Goal: Complete application form

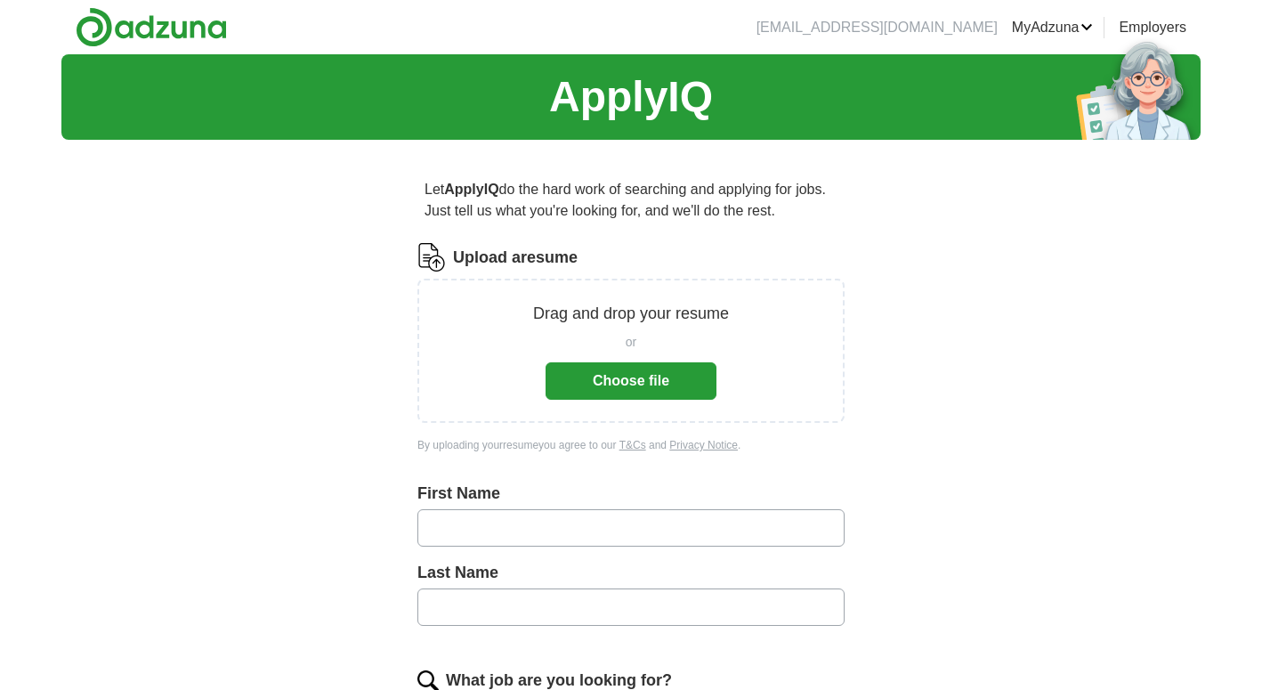
click at [604, 389] on button "Choose file" at bounding box center [631, 380] width 171 height 37
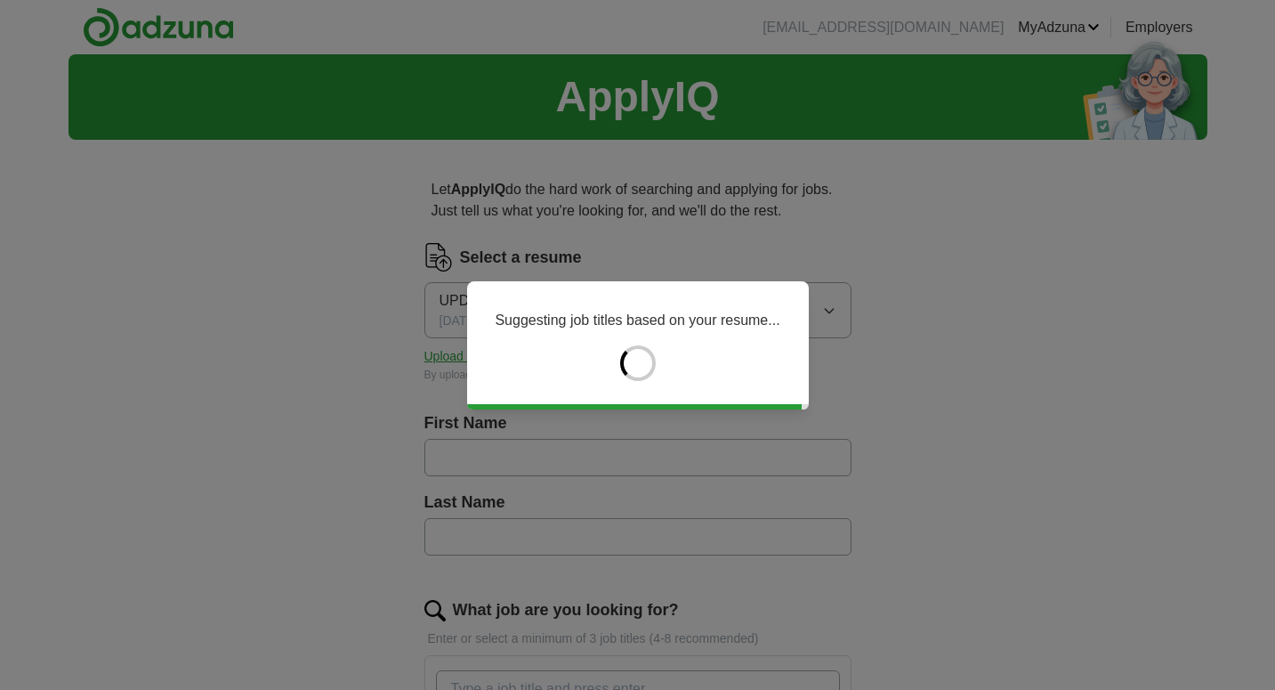
type input "******"
type input "********"
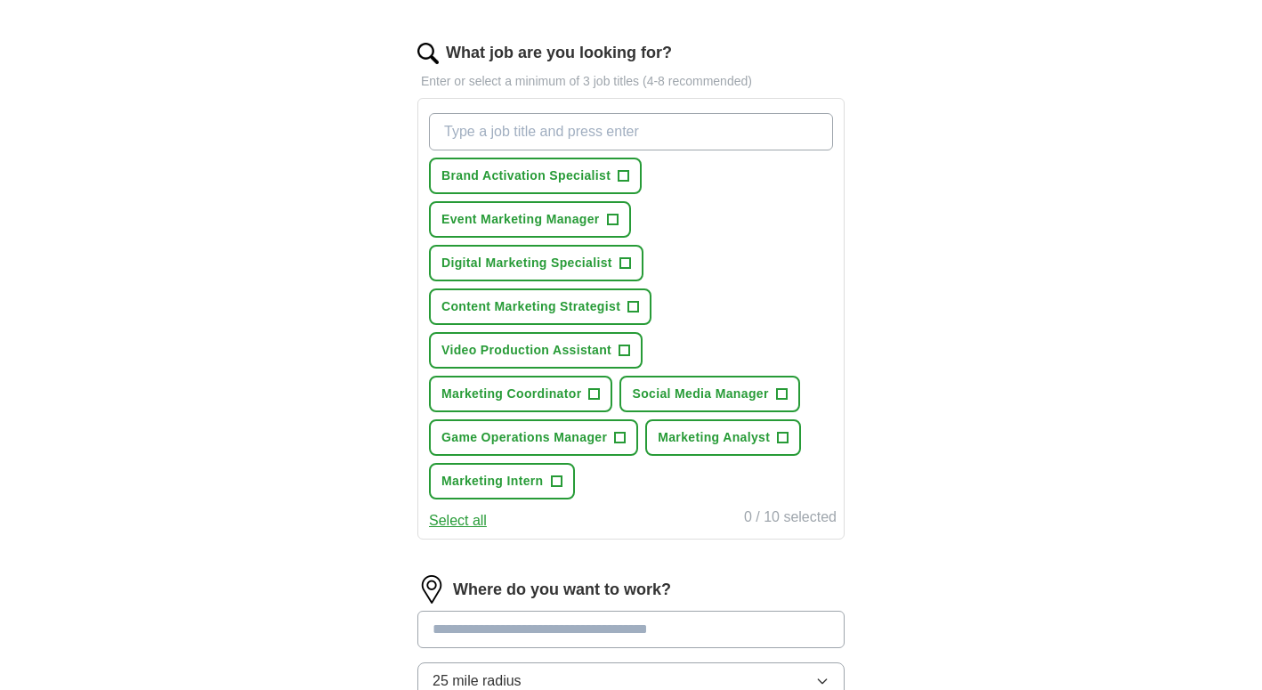
scroll to position [563, 0]
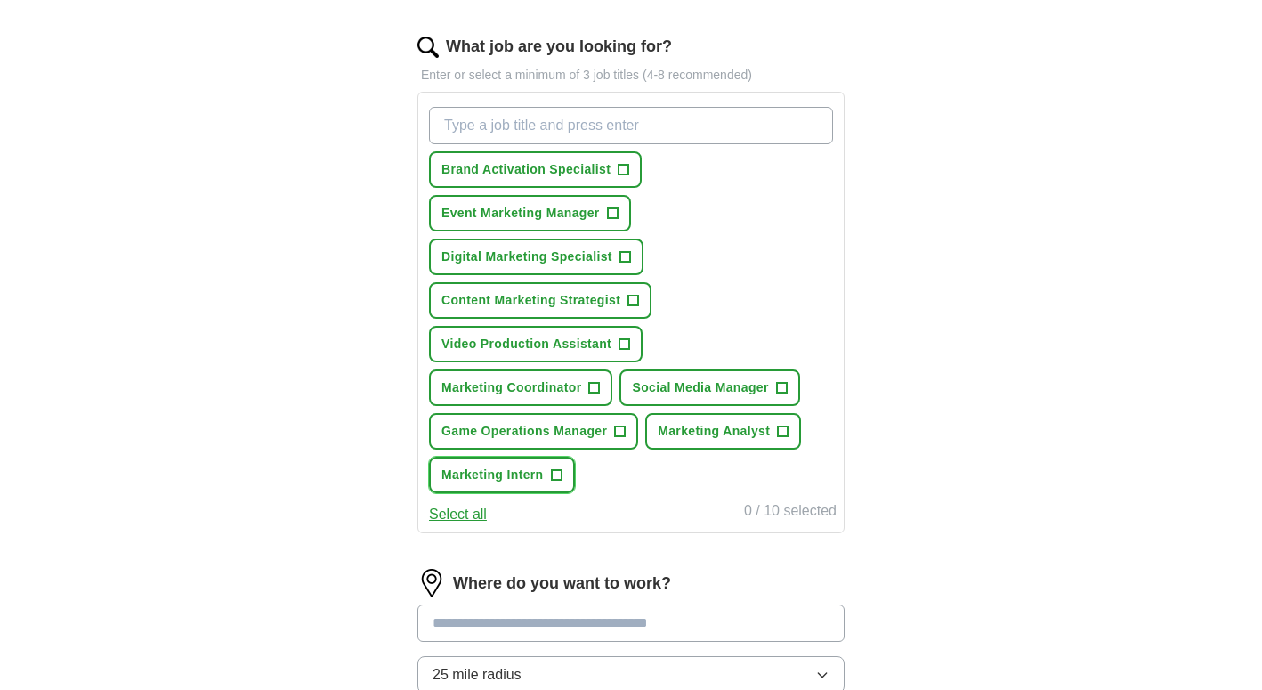
click at [560, 479] on span "+" at bounding box center [556, 475] width 11 height 14
click at [614, 128] on input "What job are you looking for?" at bounding box center [631, 125] width 404 height 37
type input "operations"
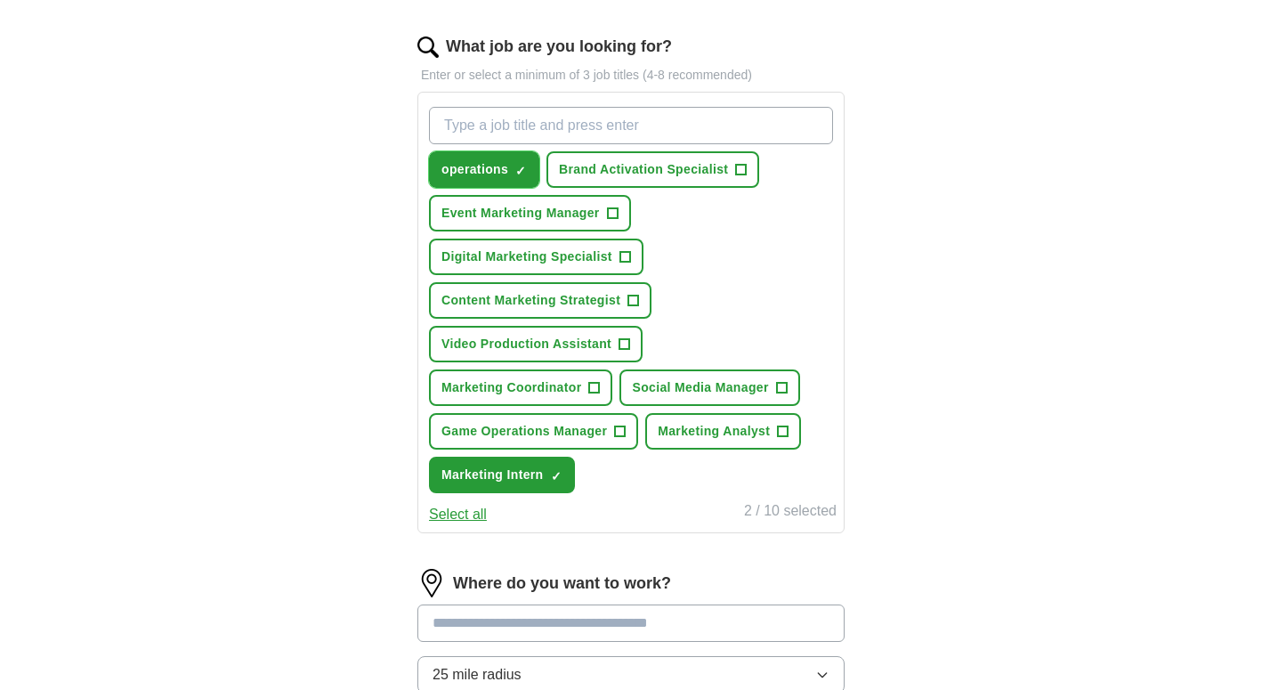
click at [0, 0] on span "×" at bounding box center [0, 0] width 0 height 0
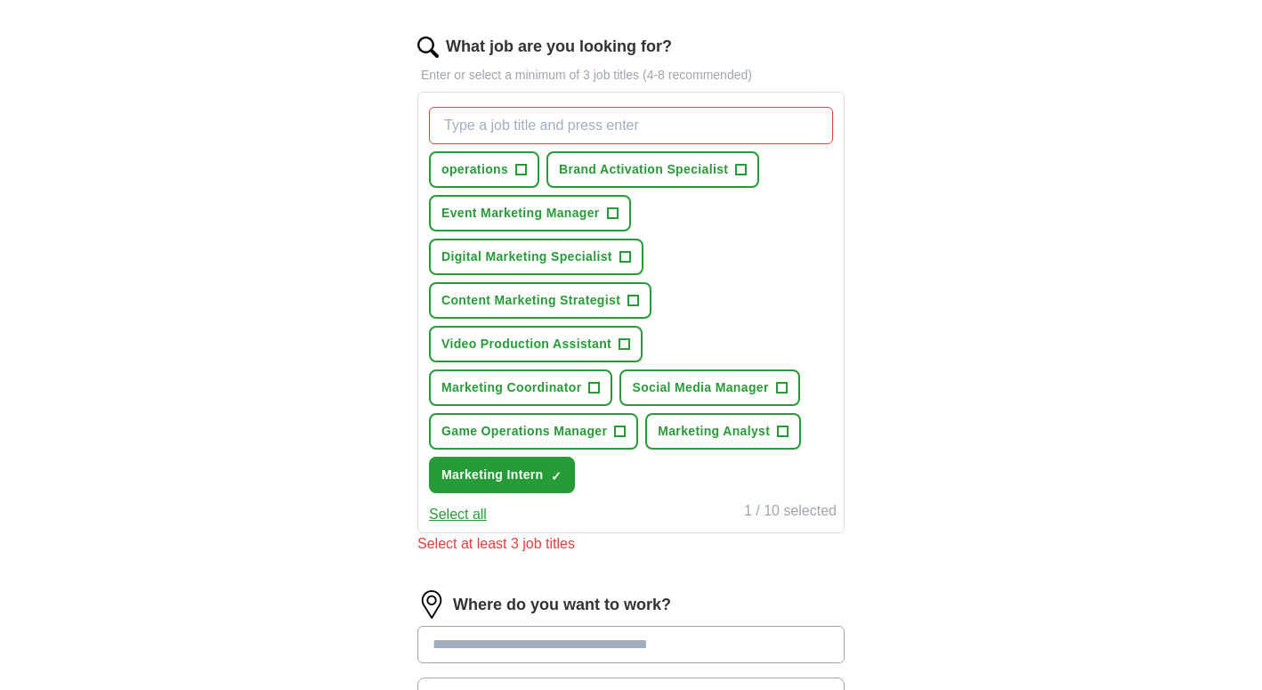
click at [524, 126] on input "What job are you looking for?" at bounding box center [631, 125] width 404 height 37
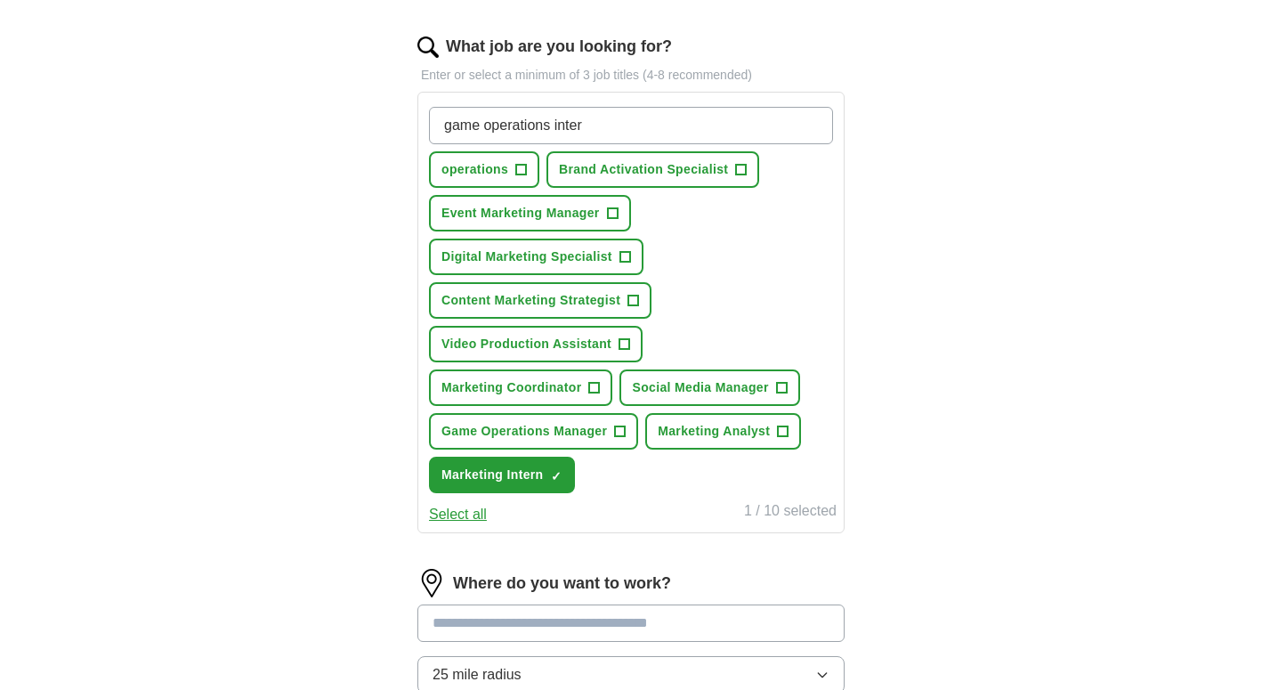
type input "game operations intern"
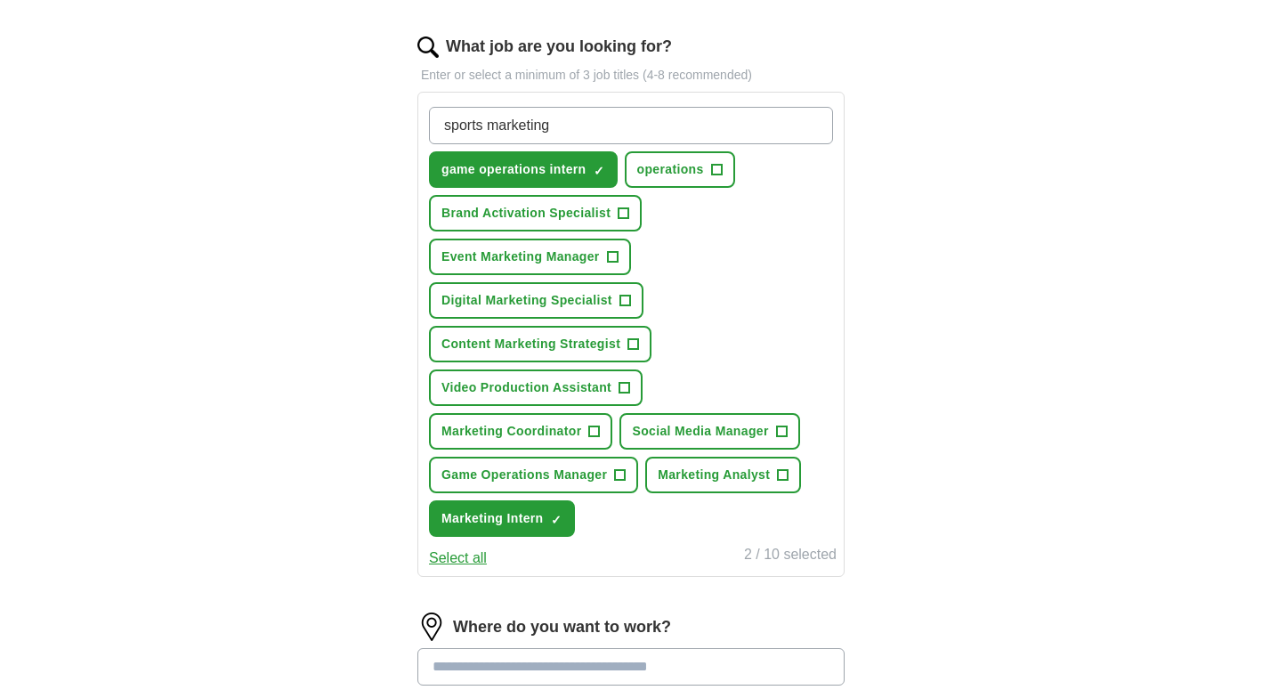
type input "sports marketing i"
drag, startPoint x: 577, startPoint y: 133, endPoint x: 393, endPoint y: 106, distance: 185.3
click at [390, 109] on div "Let ApplyIQ do the hard work of searching and applying for jobs. Just tell us w…" at bounding box center [631, 277] width 570 height 1372
type input "events intern"
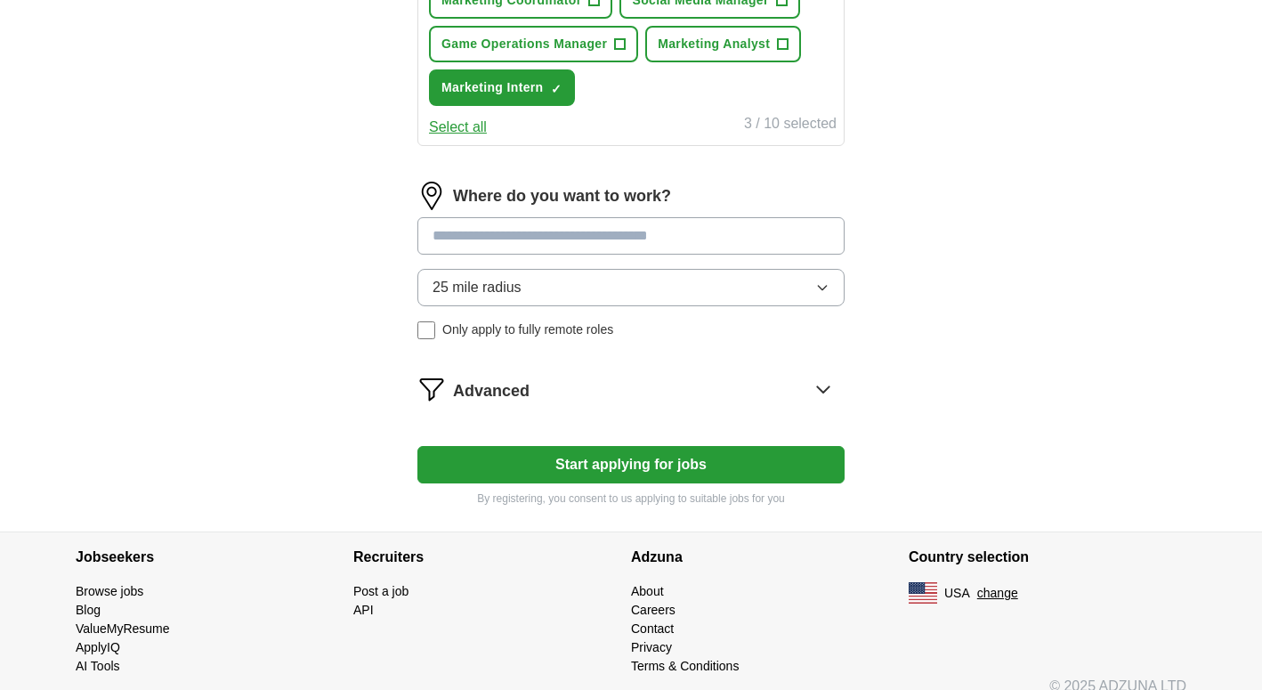
scroll to position [1016, 0]
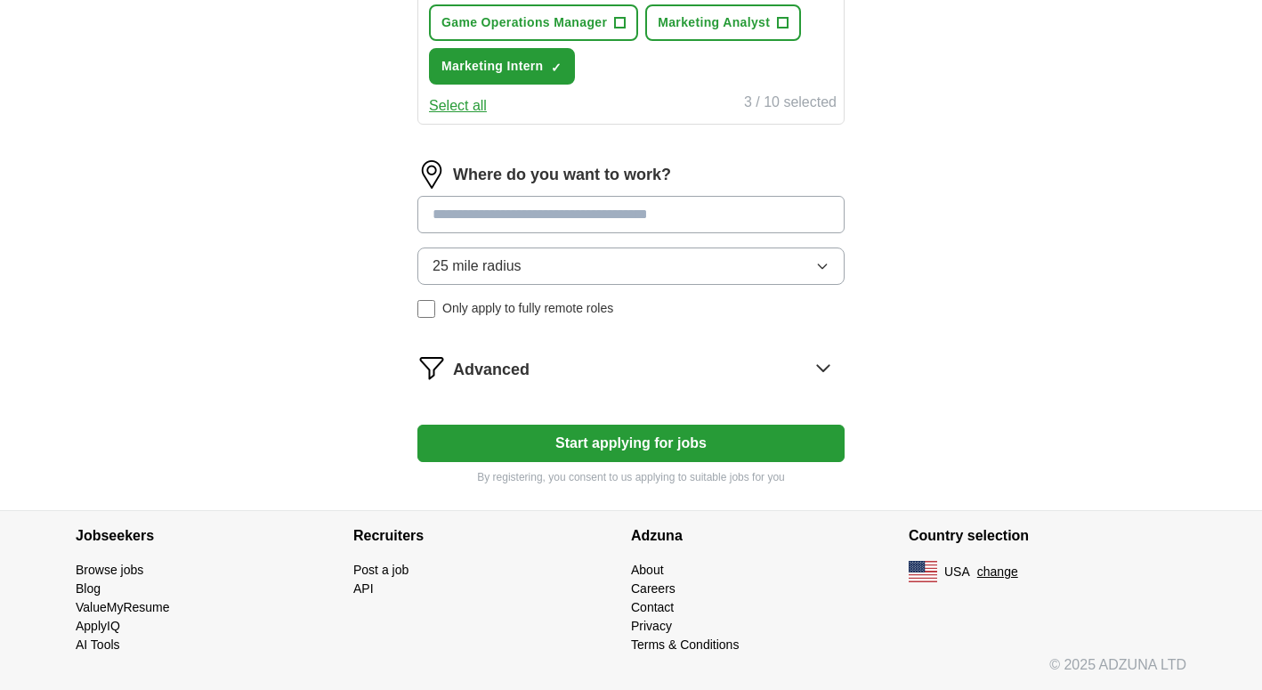
click at [629, 447] on button "Start applying for jobs" at bounding box center [630, 443] width 427 height 37
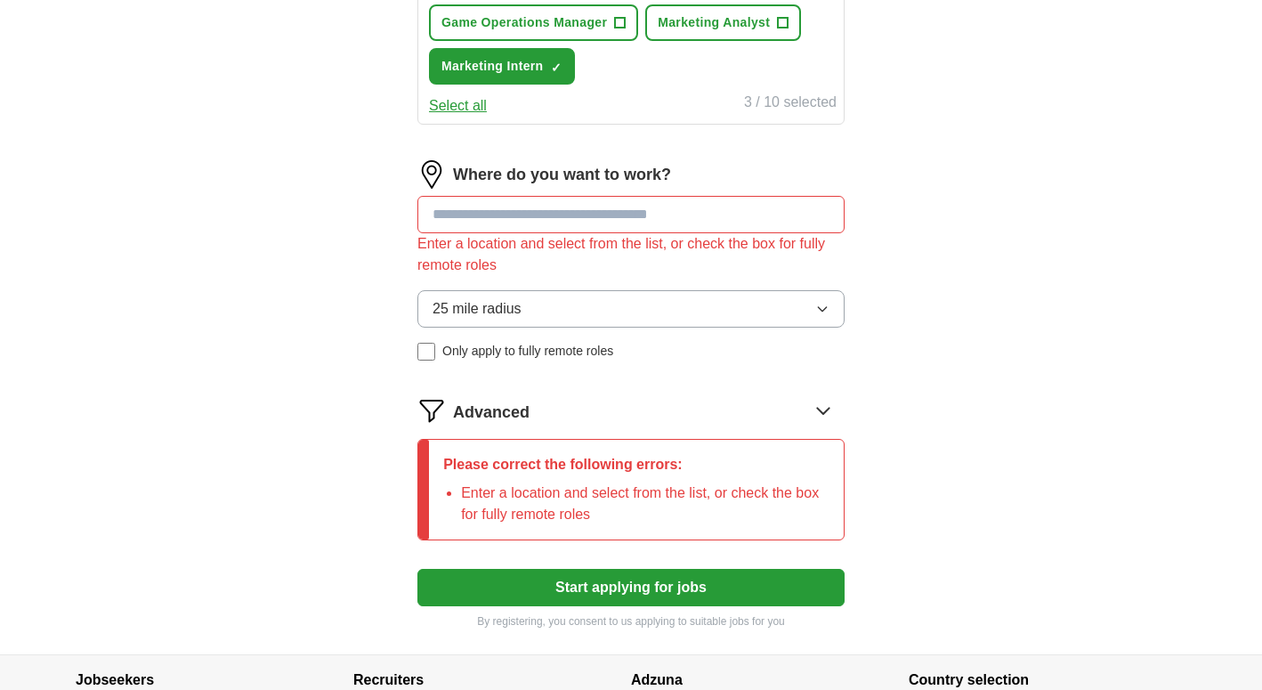
click at [531, 228] on input at bounding box center [630, 214] width 427 height 37
click at [507, 307] on span "25 mile radius" at bounding box center [477, 308] width 89 height 21
click at [519, 216] on input at bounding box center [630, 214] width 427 height 37
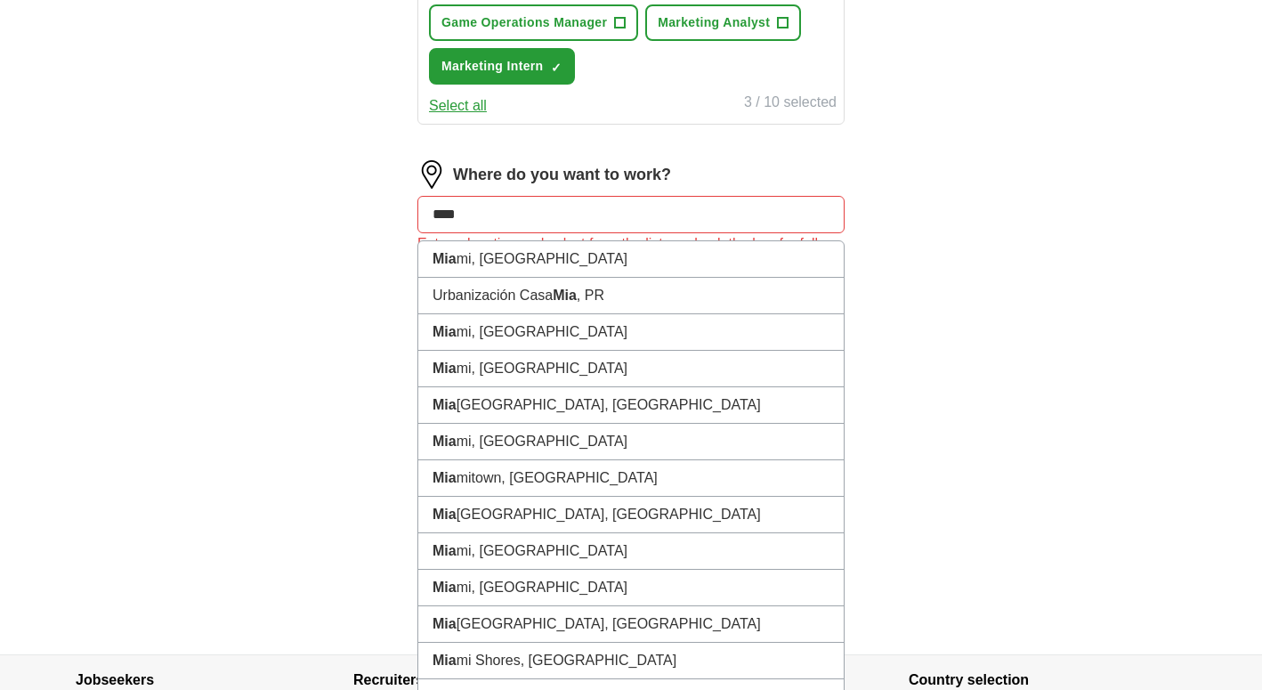
type input "*****"
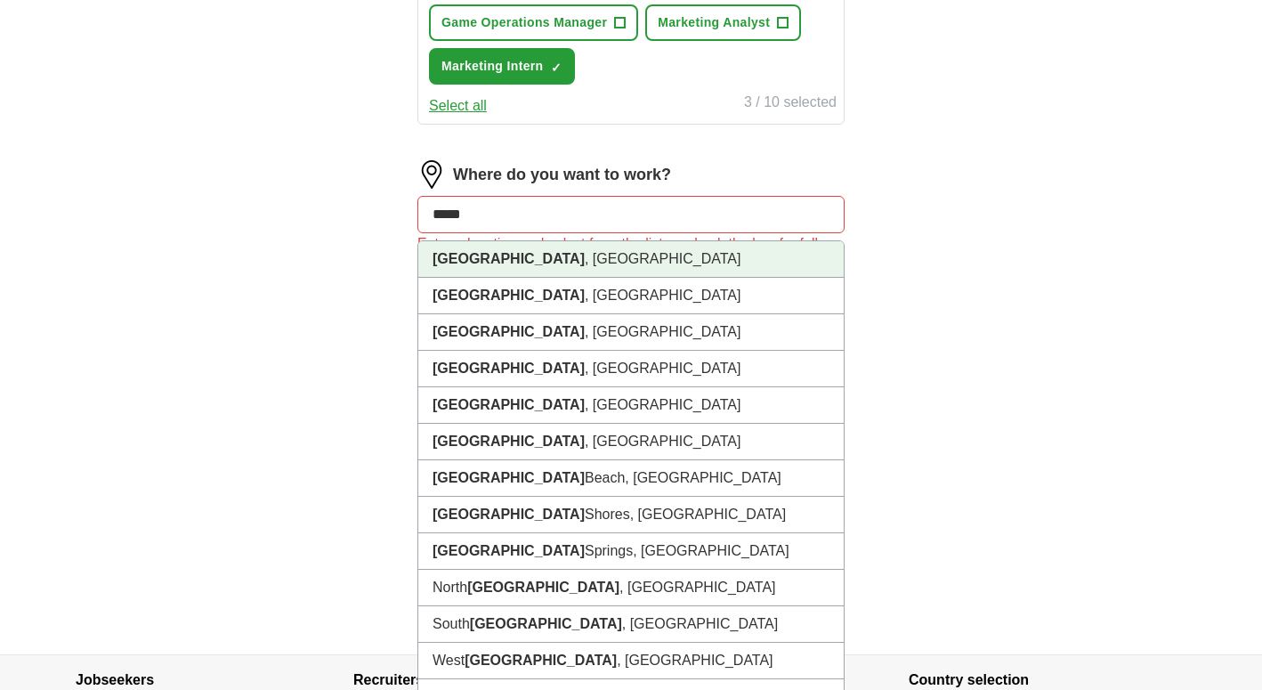
click at [533, 257] on li "Miami , FL" at bounding box center [630, 259] width 425 height 36
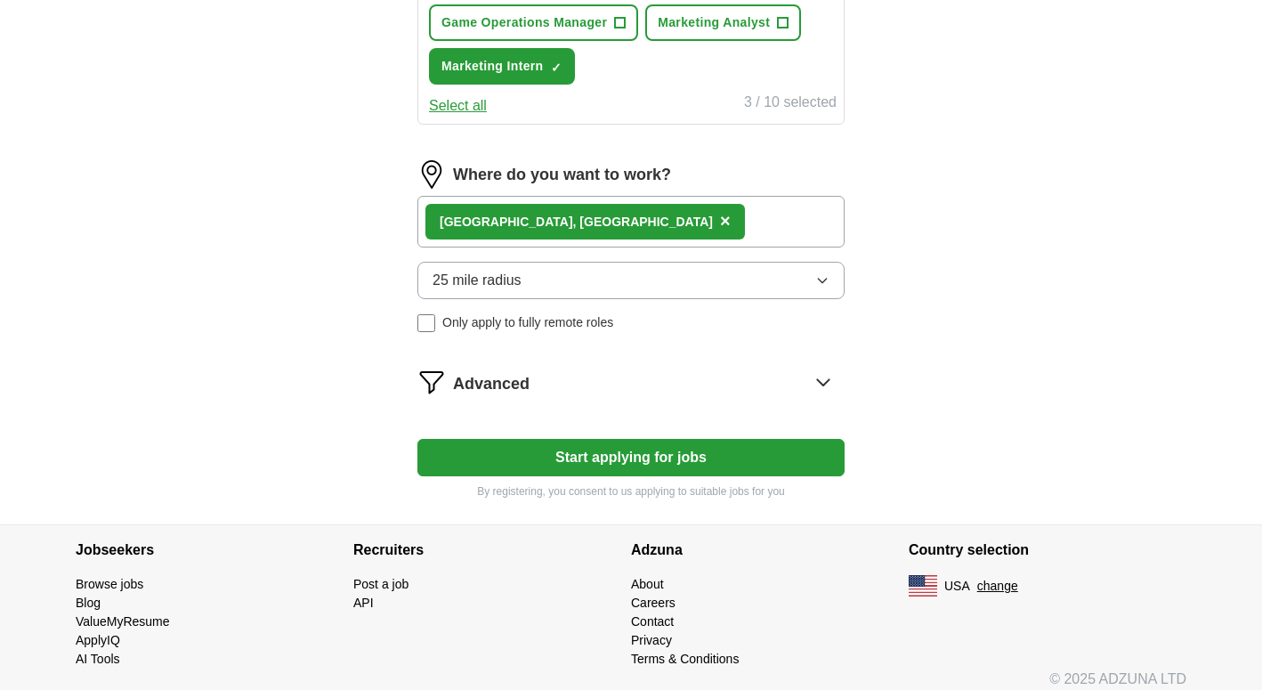
click at [548, 232] on div "Miami , FL ×" at bounding box center [630, 222] width 427 height 52
click at [548, 215] on div "Miami , FL ×" at bounding box center [630, 222] width 427 height 52
click at [490, 272] on span "25 mile radius" at bounding box center [477, 280] width 89 height 21
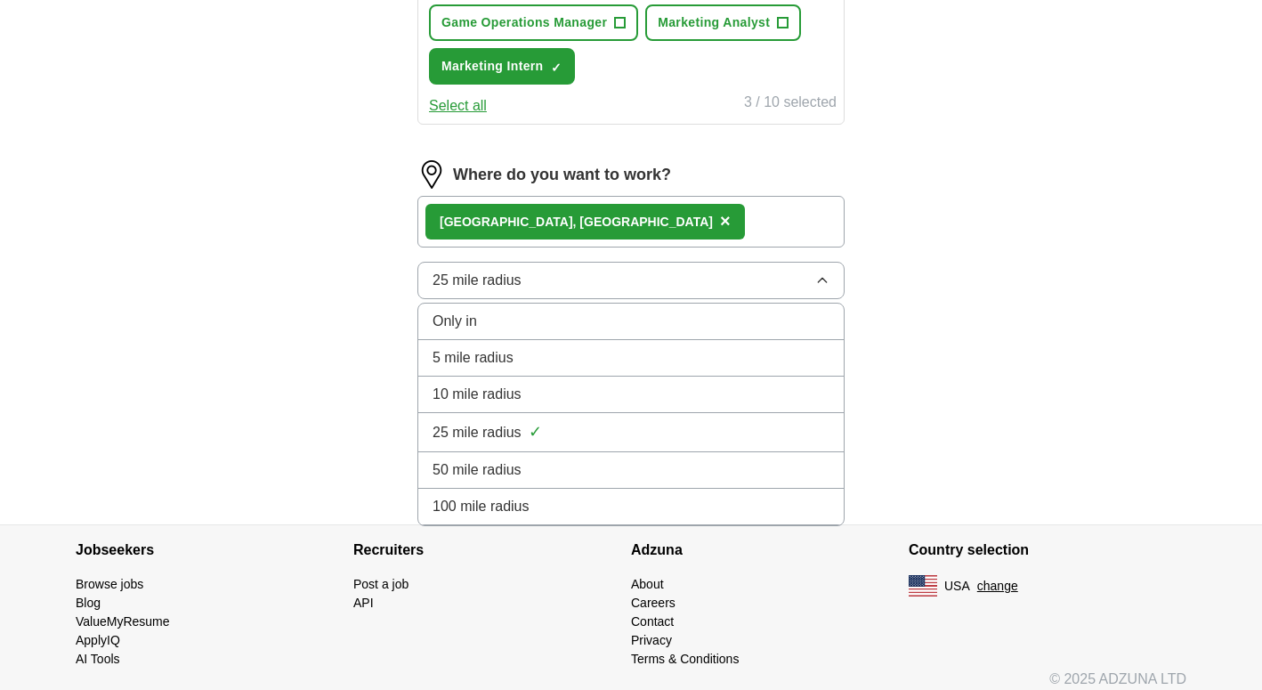
click at [485, 424] on span "25 mile radius" at bounding box center [477, 432] width 89 height 21
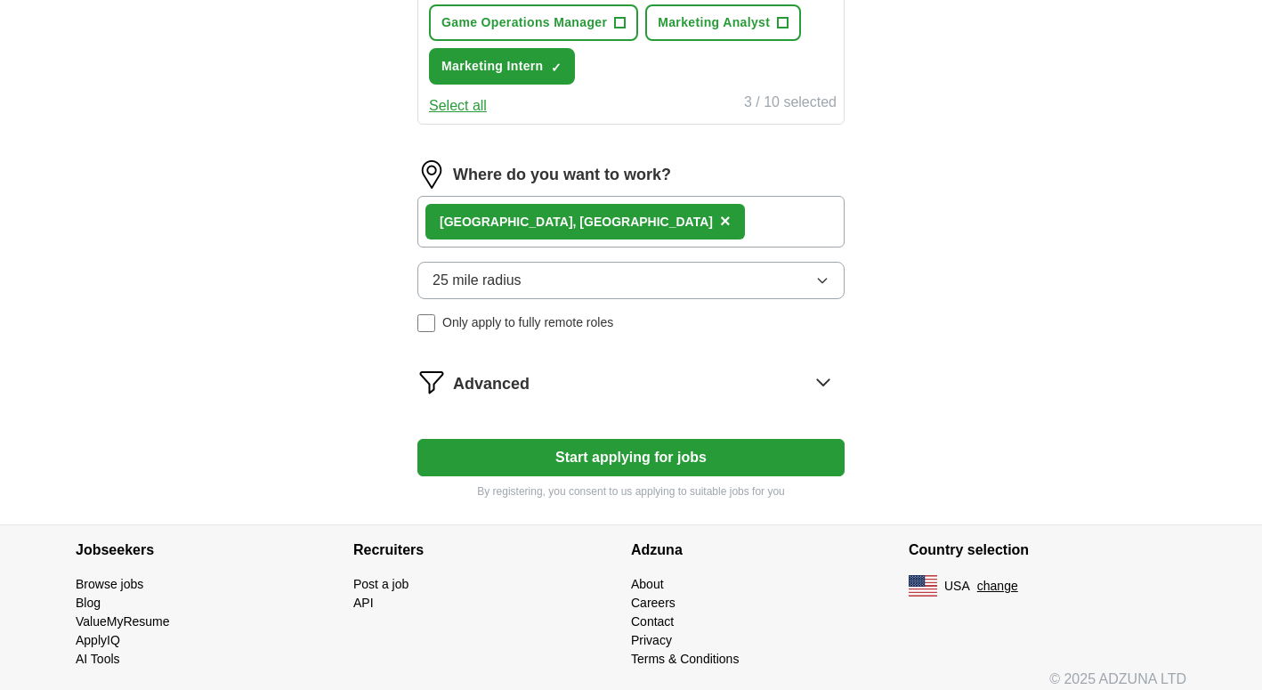
click at [485, 456] on button "Start applying for jobs" at bounding box center [630, 457] width 427 height 37
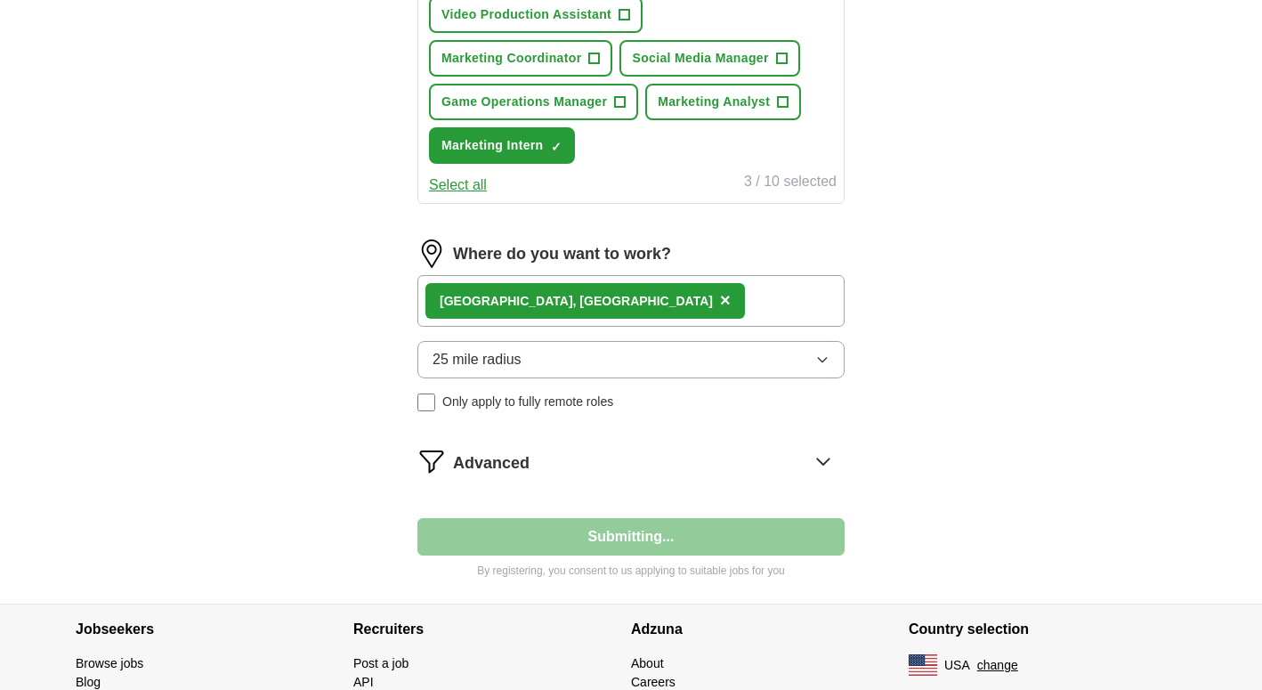
select select "**"
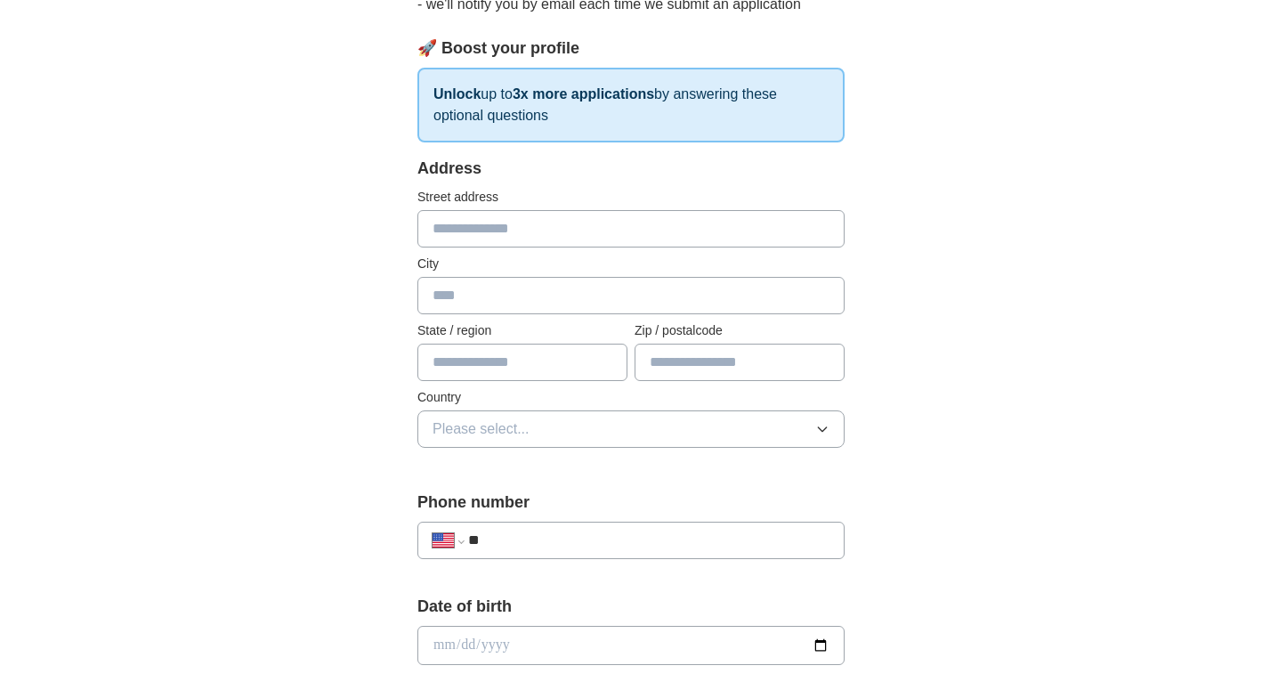
scroll to position [205, 0]
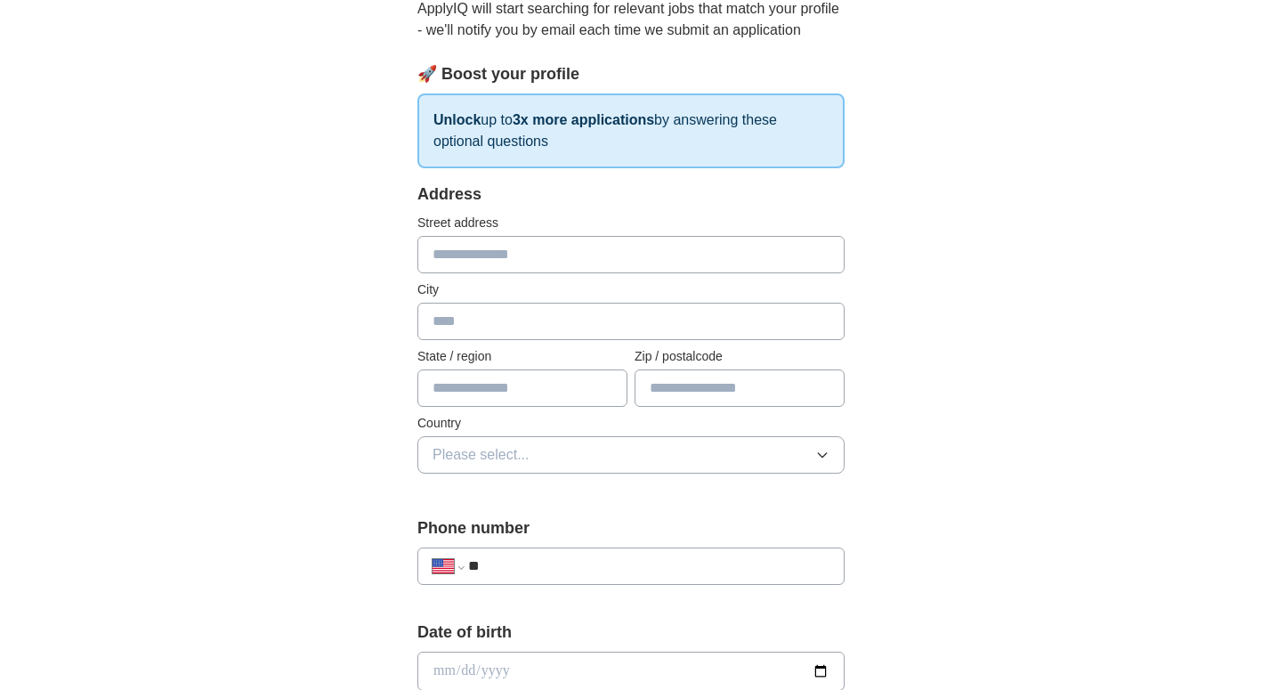
click at [619, 249] on input "text" at bounding box center [630, 254] width 427 height 37
type input "**********"
type input "*****"
type input "**"
type input "**********"
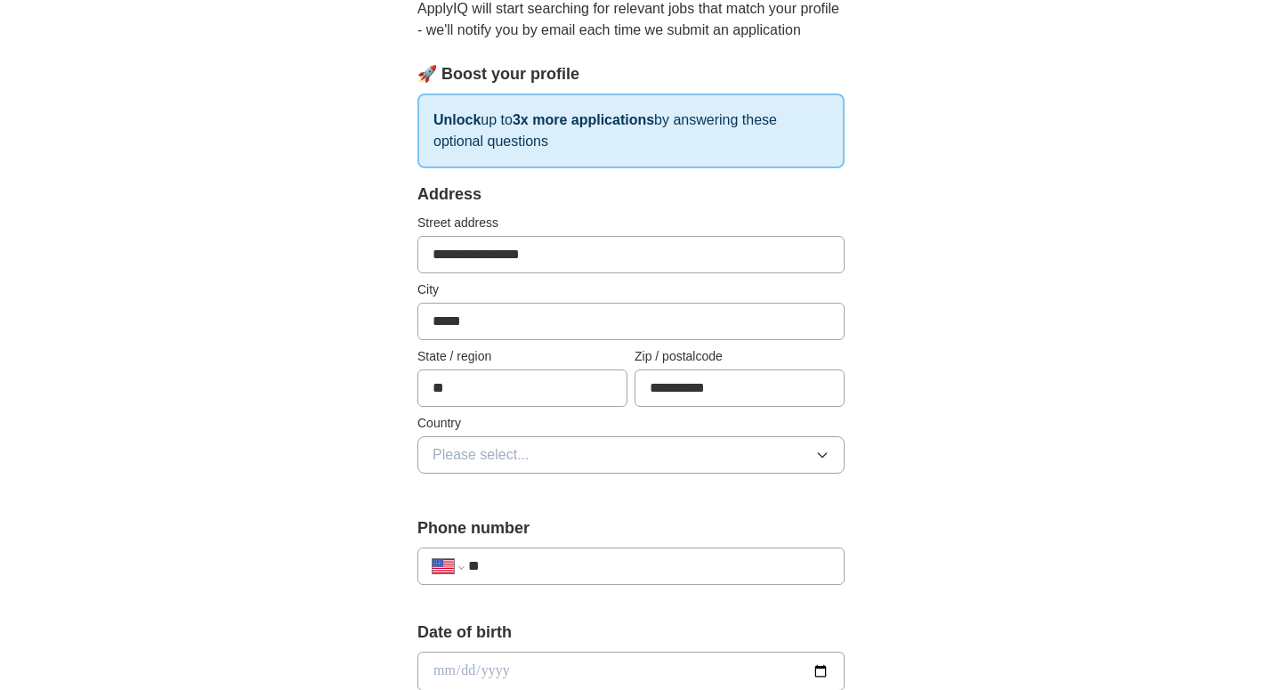
click at [548, 451] on button "Please select..." at bounding box center [630, 454] width 427 height 37
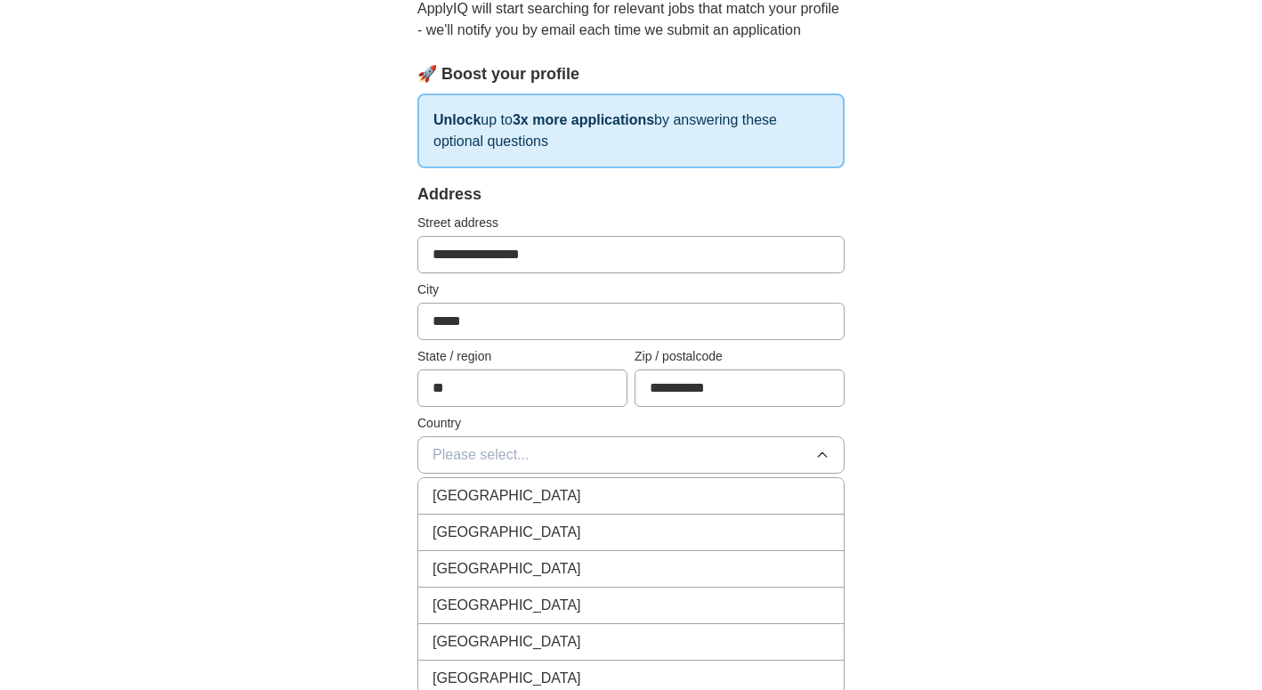
click at [519, 544] on li "United States" at bounding box center [630, 532] width 425 height 36
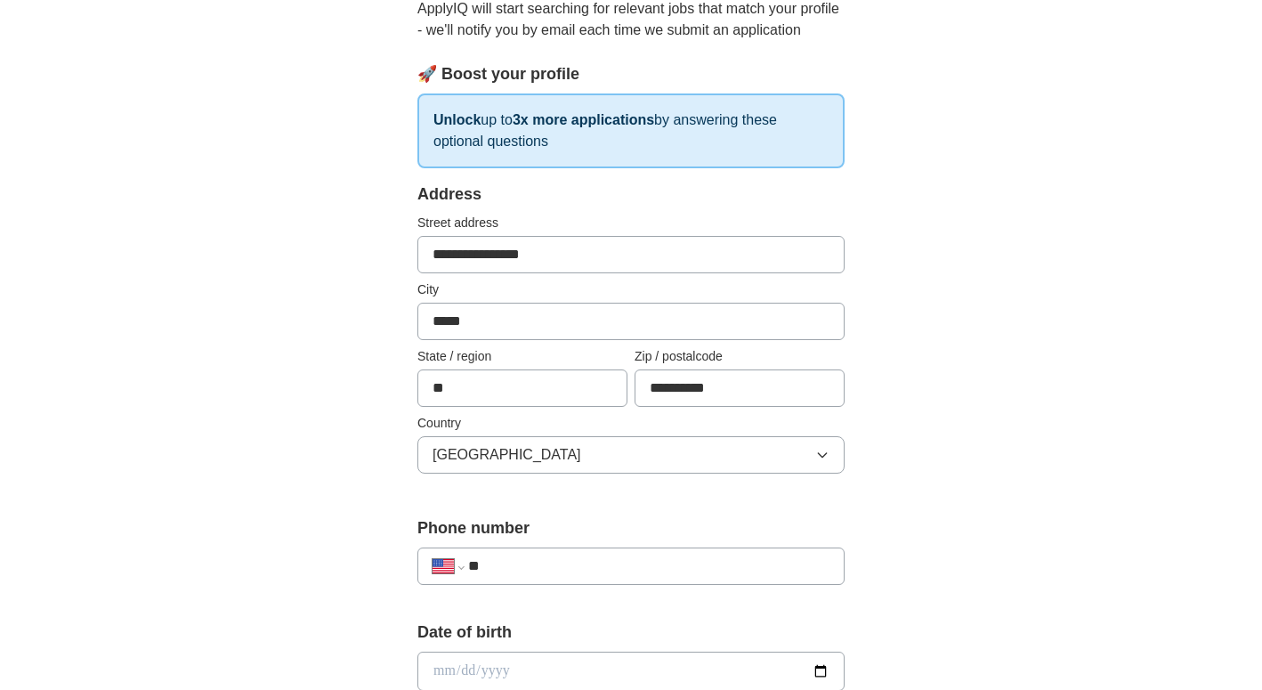
click at [638, 570] on input "**" at bounding box center [648, 565] width 361 height 21
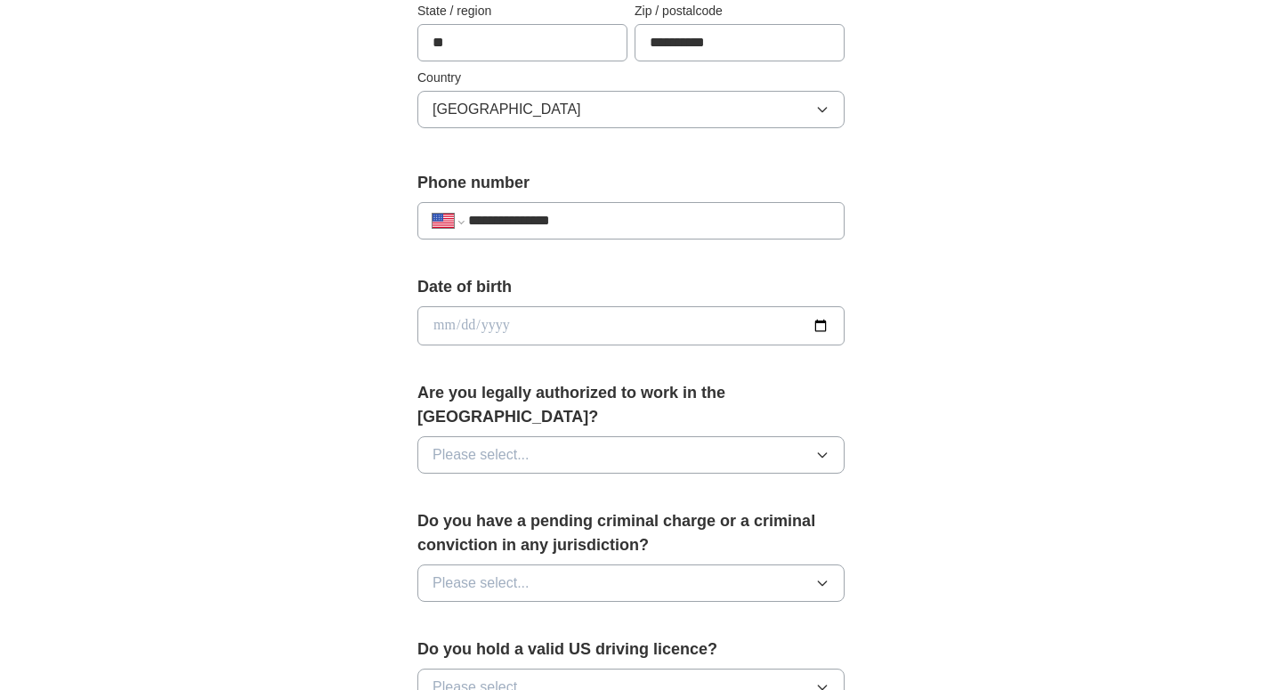
scroll to position [644, 0]
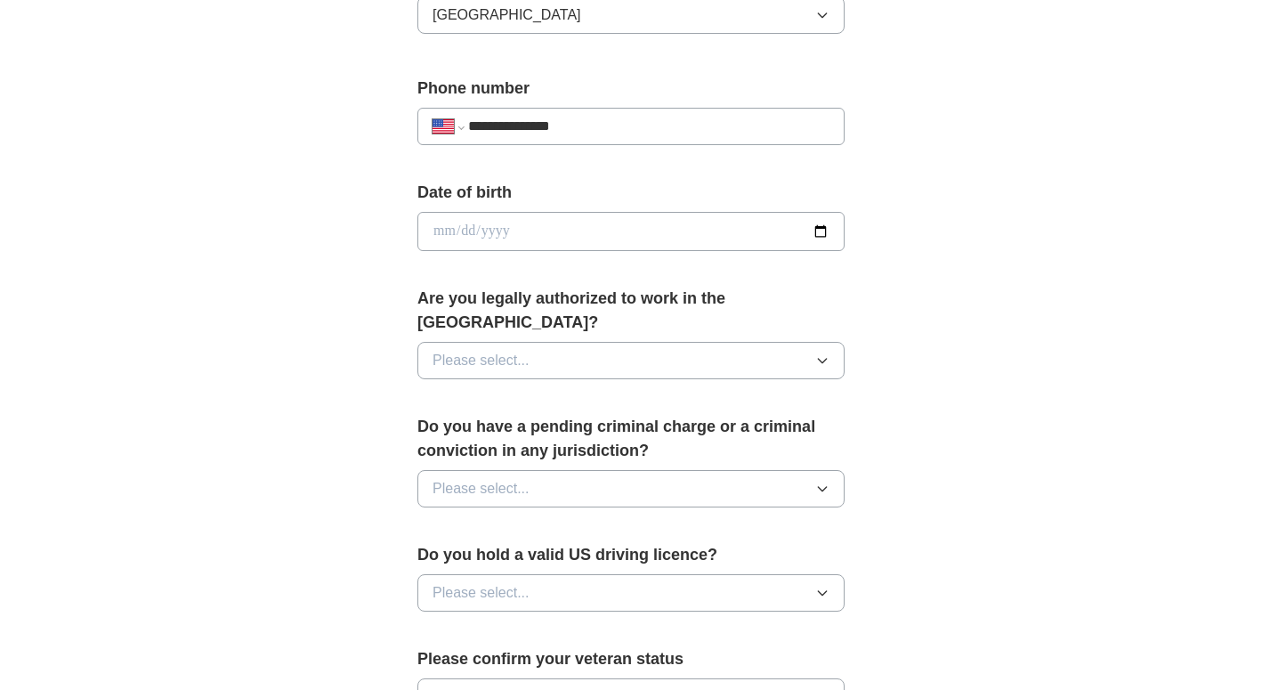
type input "**********"
click at [828, 231] on input "date" at bounding box center [630, 231] width 427 height 39
click at [530, 226] on input "date" at bounding box center [630, 231] width 427 height 39
type input "**********"
click at [489, 350] on span "Please select..." at bounding box center [481, 360] width 97 height 21
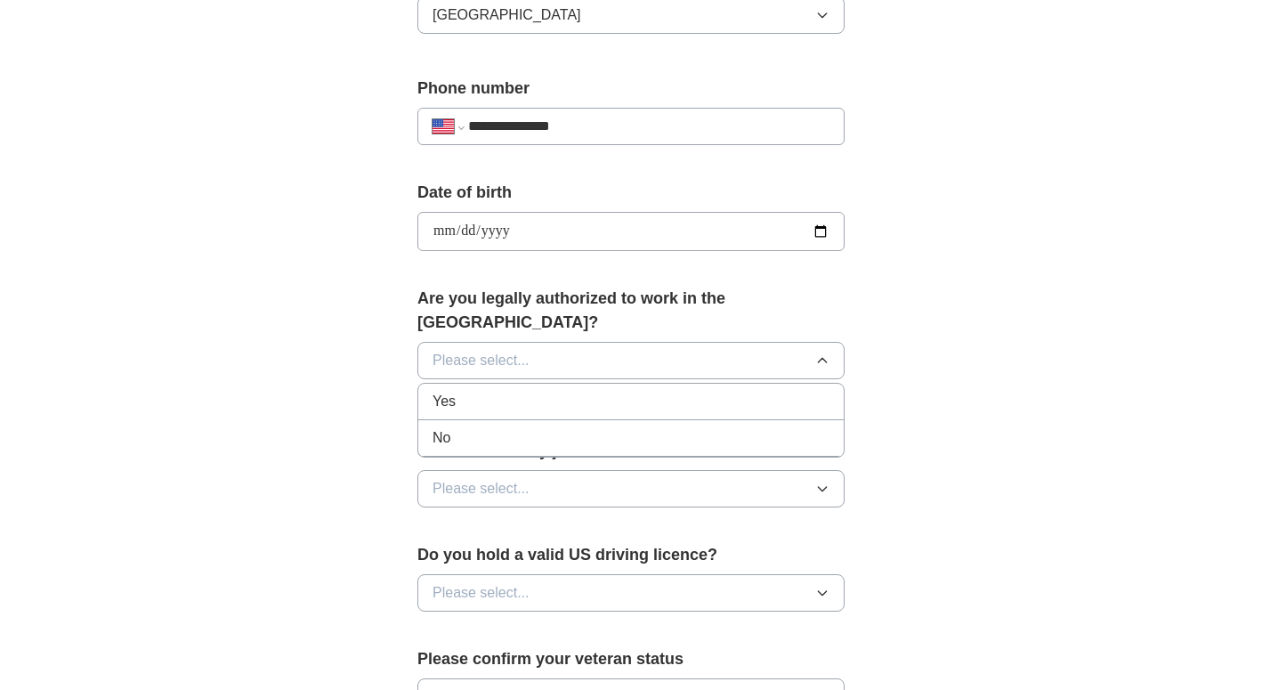
click at [476, 391] on div "Yes" at bounding box center [631, 401] width 397 height 21
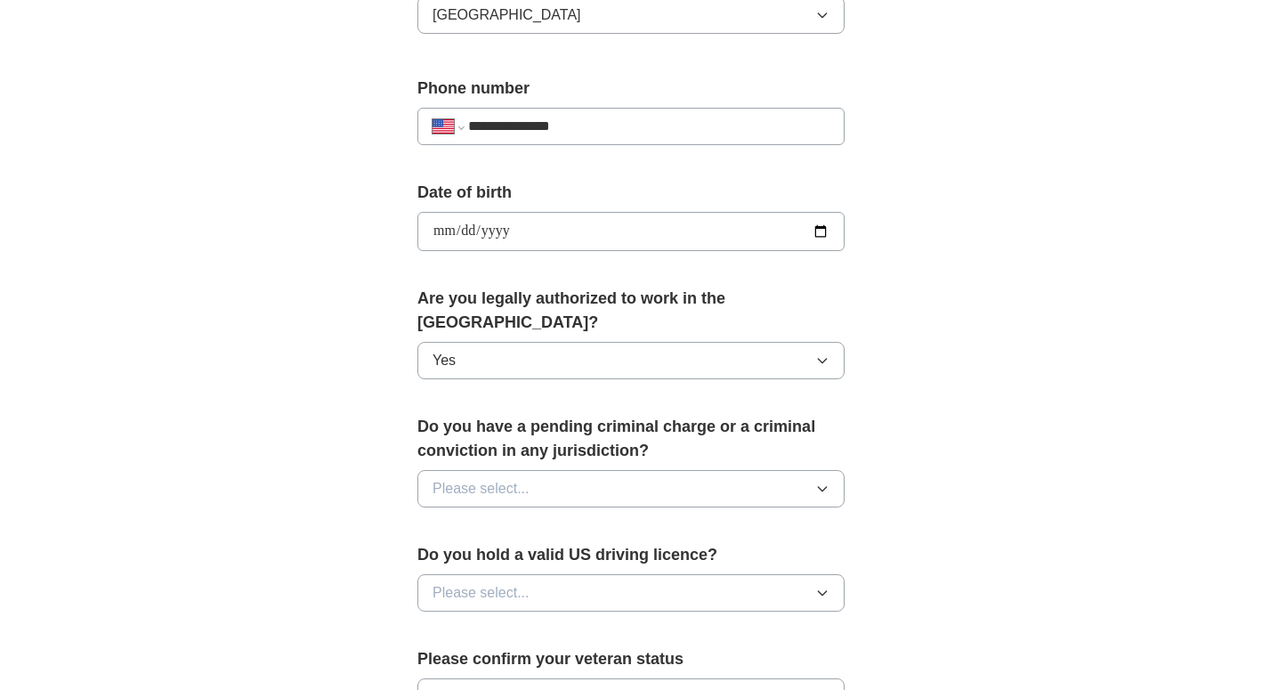
click at [451, 478] on span "Please select..." at bounding box center [481, 488] width 97 height 21
click at [447, 555] on span "No" at bounding box center [442, 565] width 18 height 21
click at [452, 582] on span "Please select..." at bounding box center [481, 592] width 97 height 21
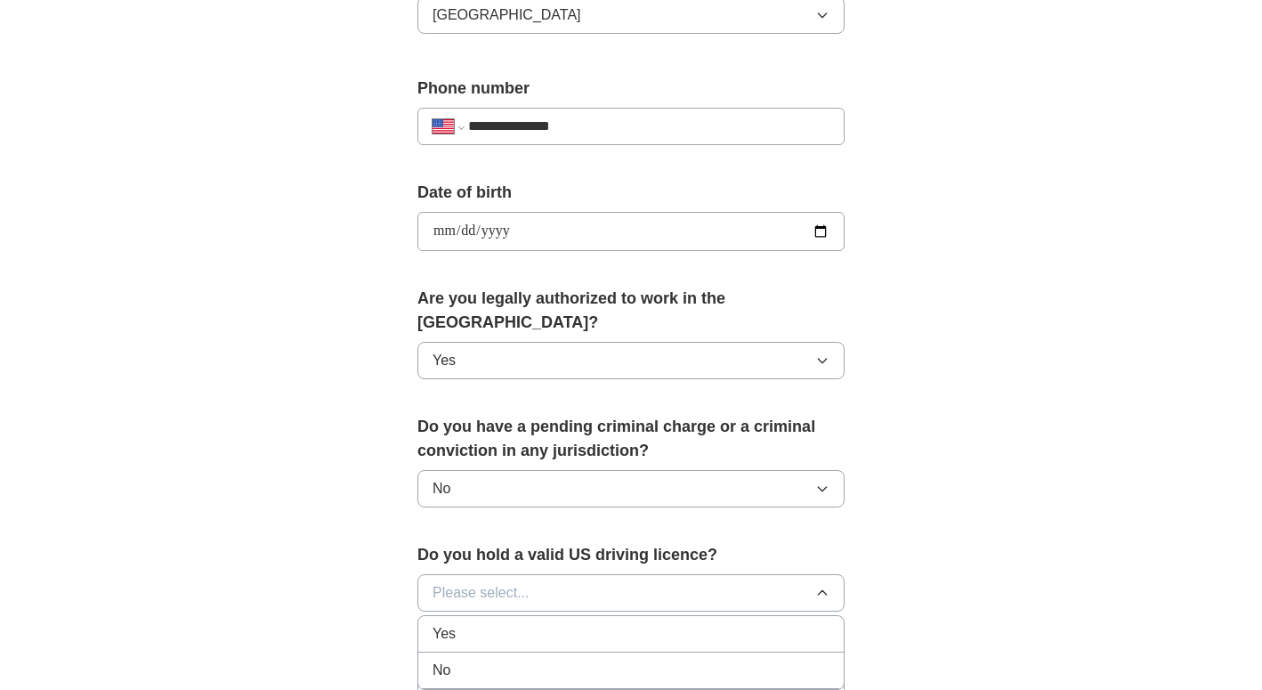
click at [452, 623] on span "Yes" at bounding box center [444, 633] width 23 height 21
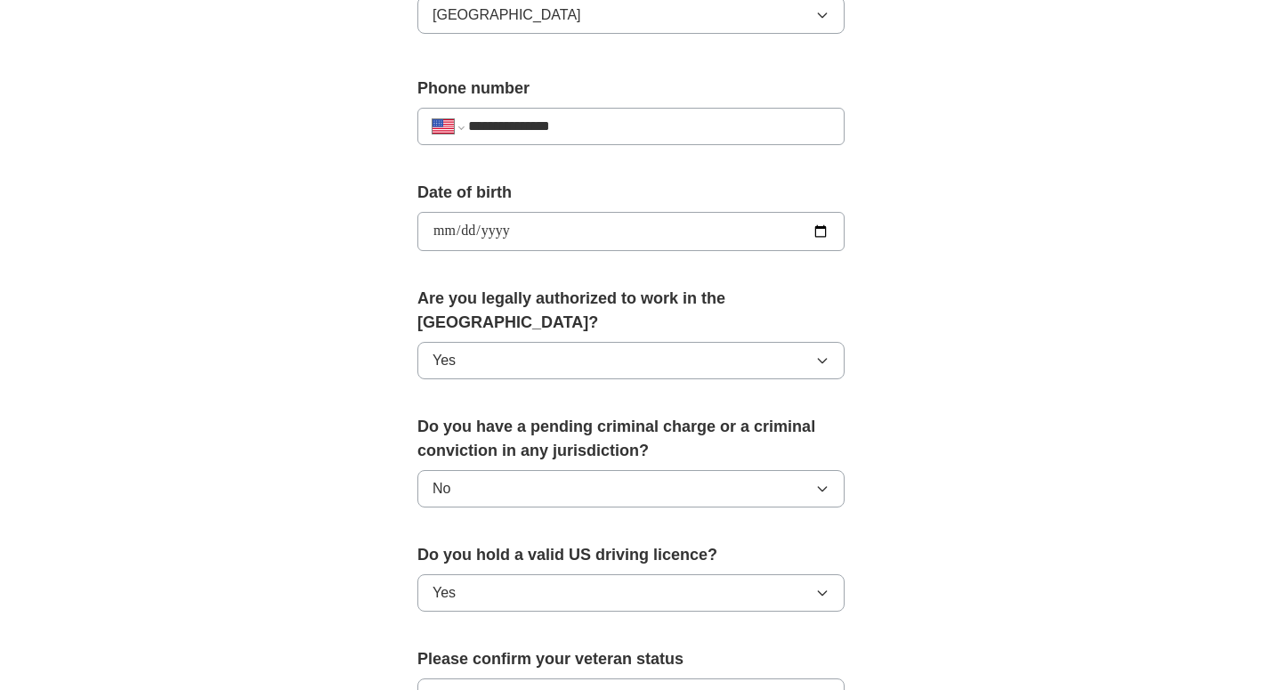
click at [466, 678] on button "Please select..." at bounding box center [630, 696] width 427 height 37
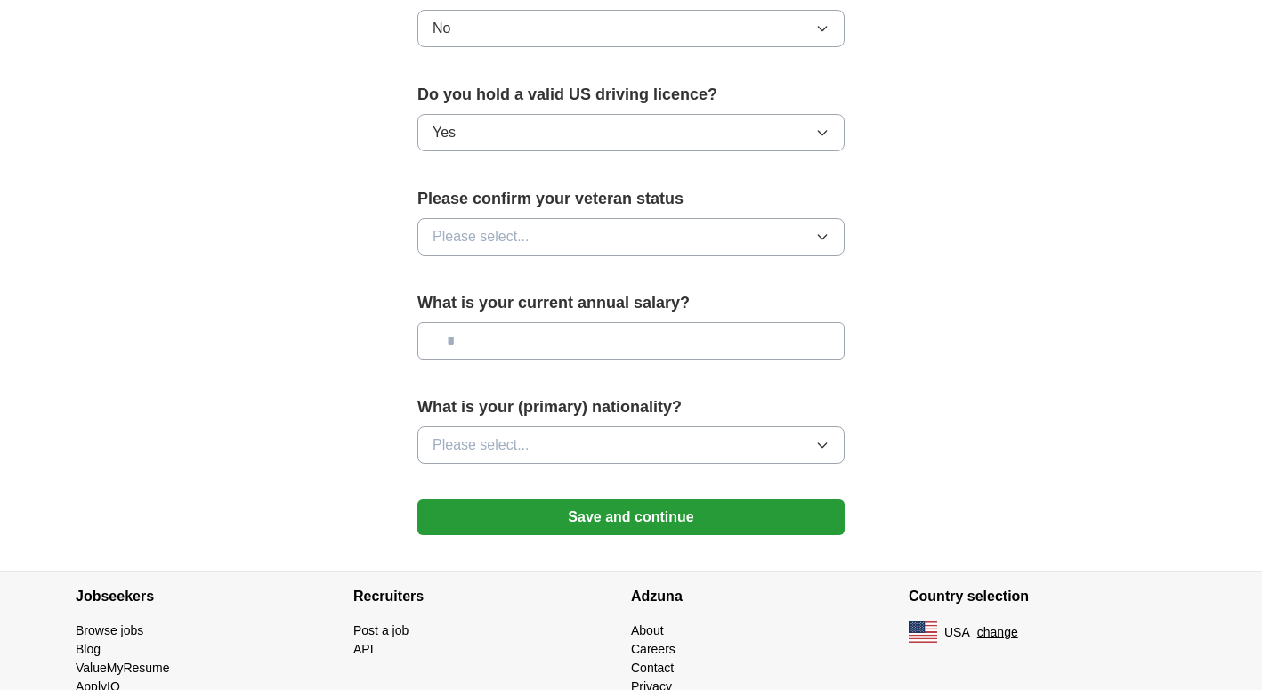
scroll to position [1141, 0]
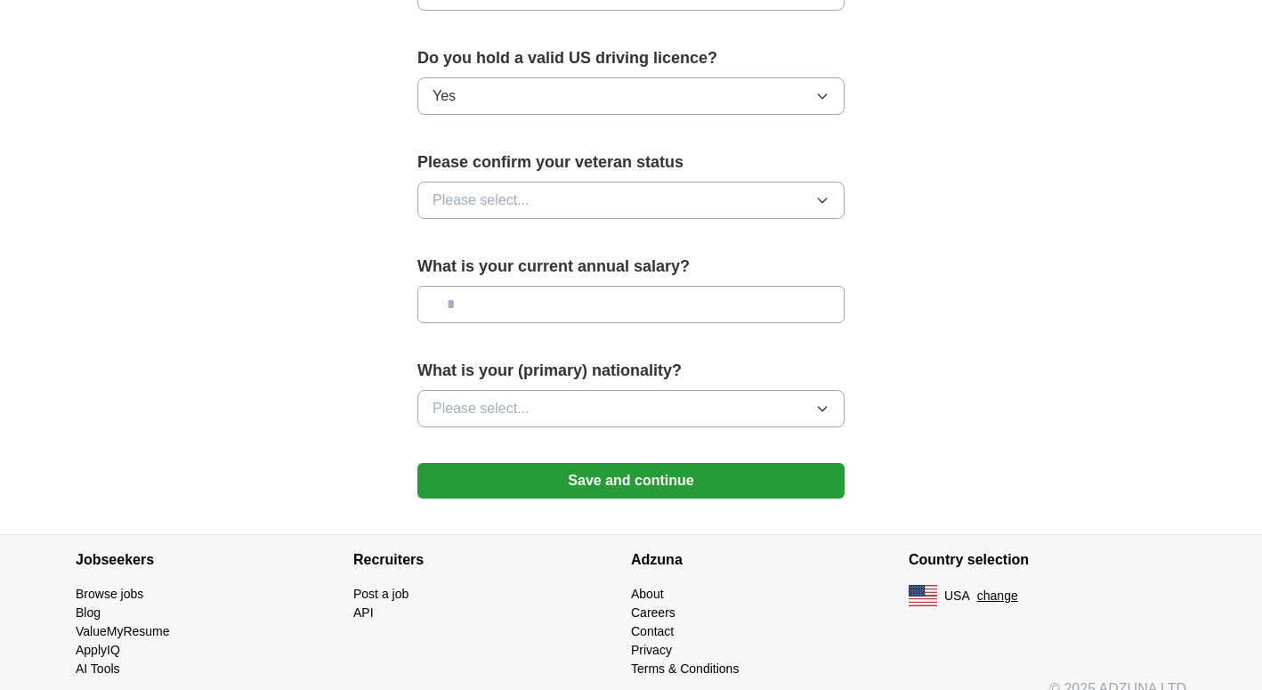
click at [712, 182] on button "Please select..." at bounding box center [630, 200] width 427 height 37
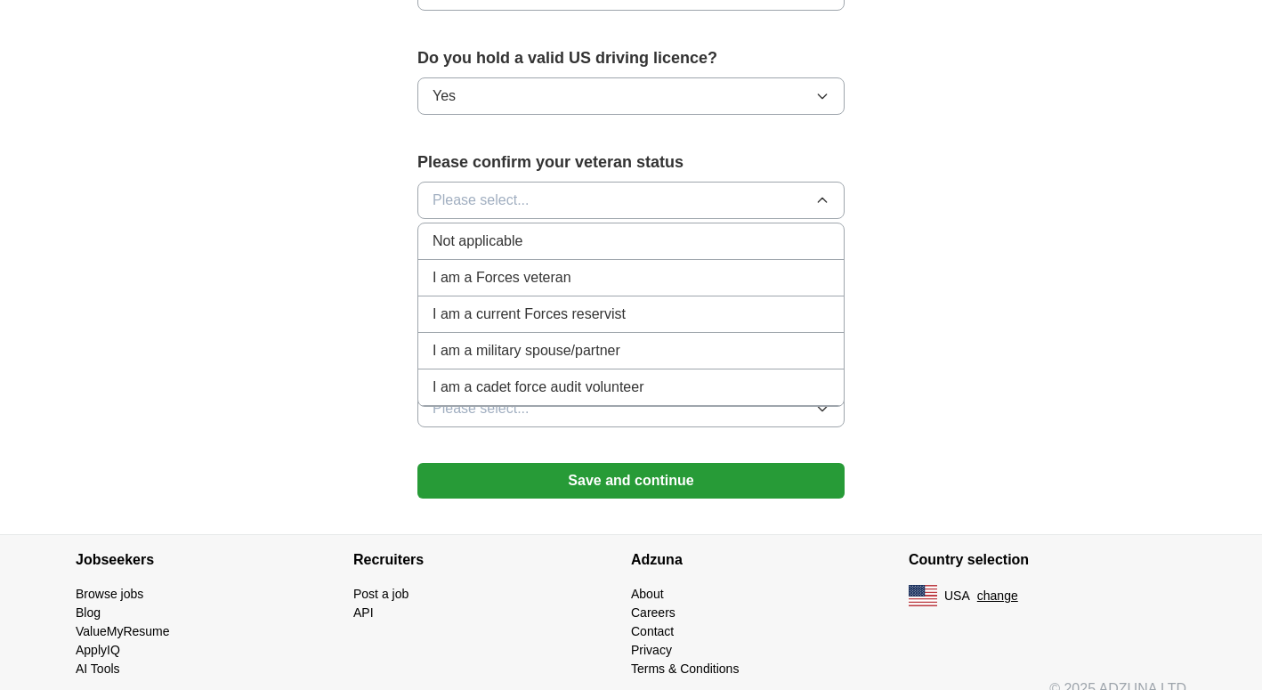
click at [672, 228] on li "Not applicable" at bounding box center [630, 241] width 425 height 36
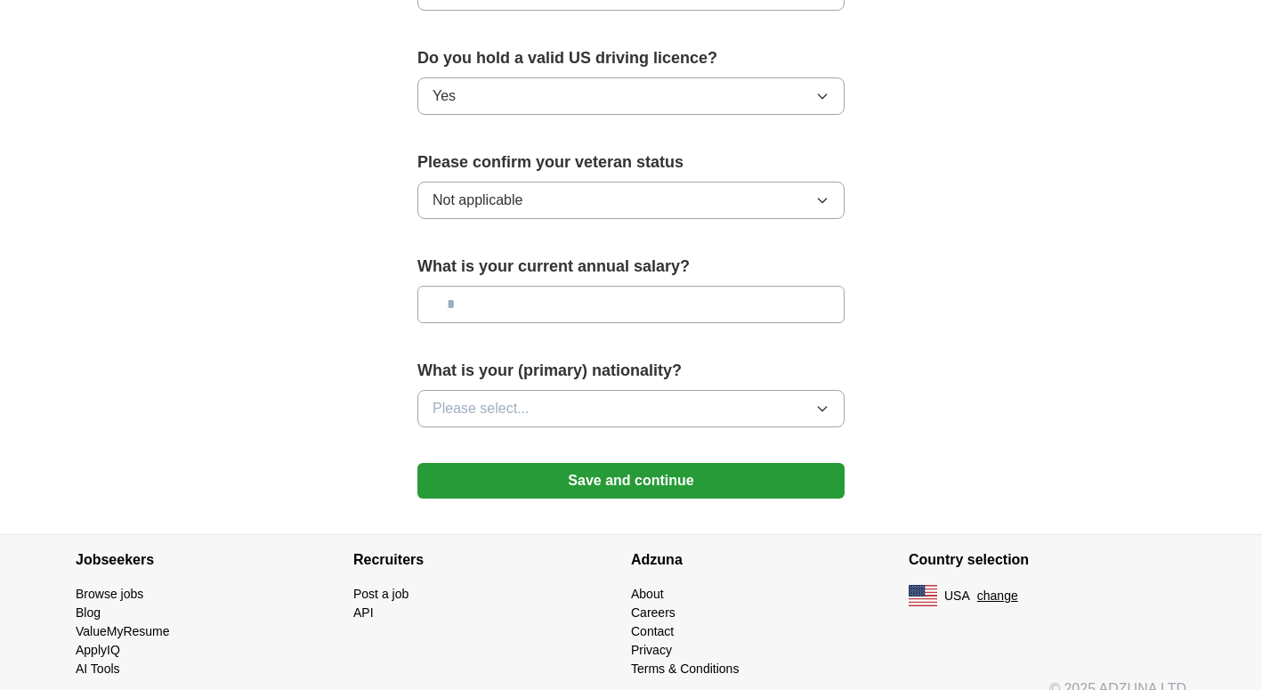
click at [611, 287] on input "text" at bounding box center [630, 304] width 427 height 37
click at [563, 390] on button "Please select..." at bounding box center [630, 408] width 427 height 37
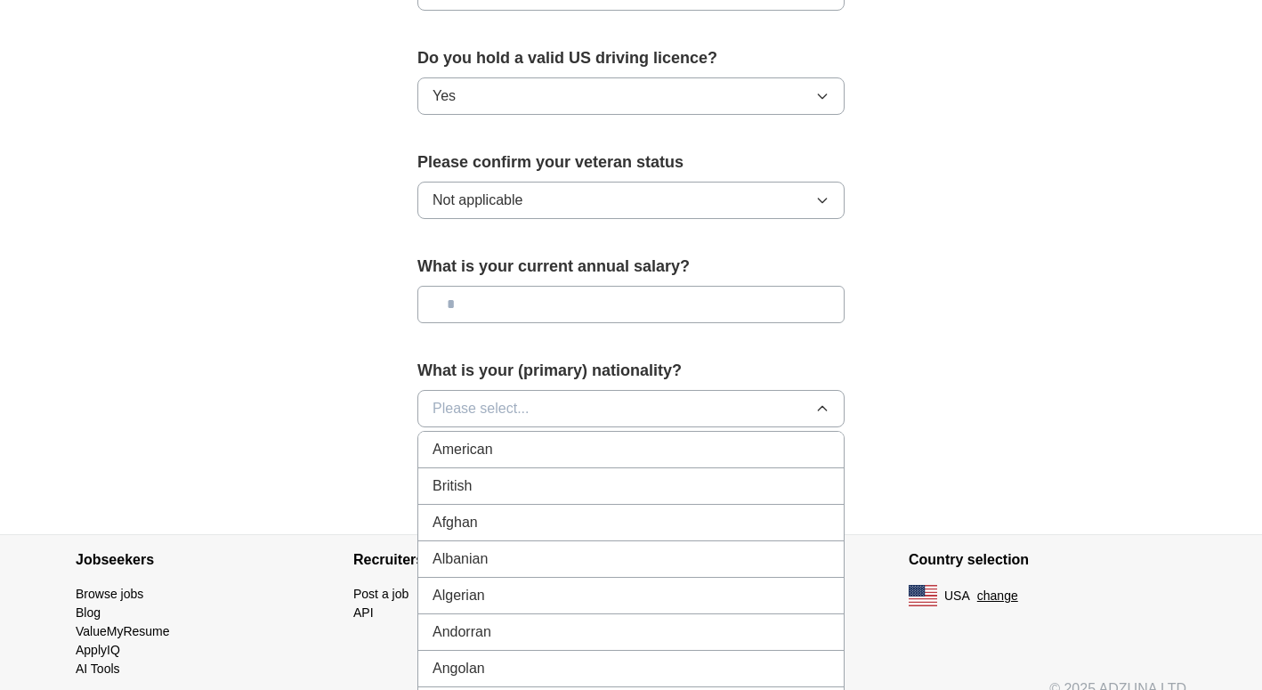
click at [539, 432] on li "American" at bounding box center [630, 450] width 425 height 36
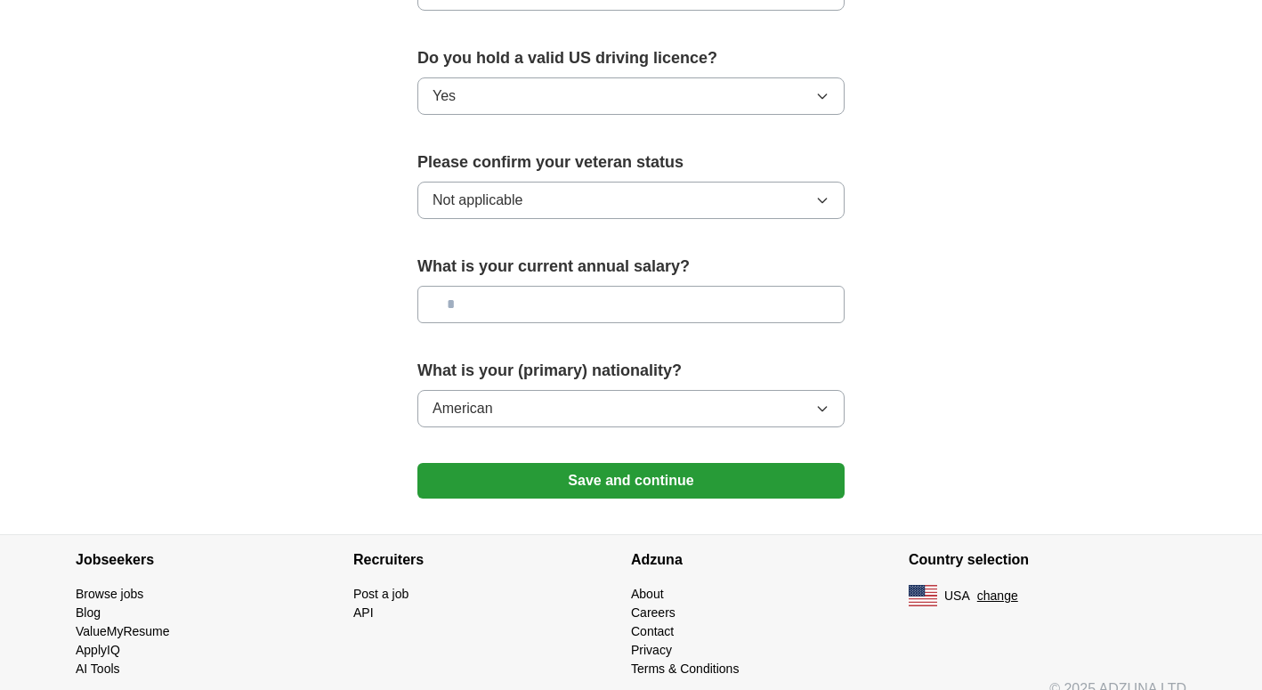
click at [604, 466] on button "Save and continue" at bounding box center [630, 481] width 427 height 36
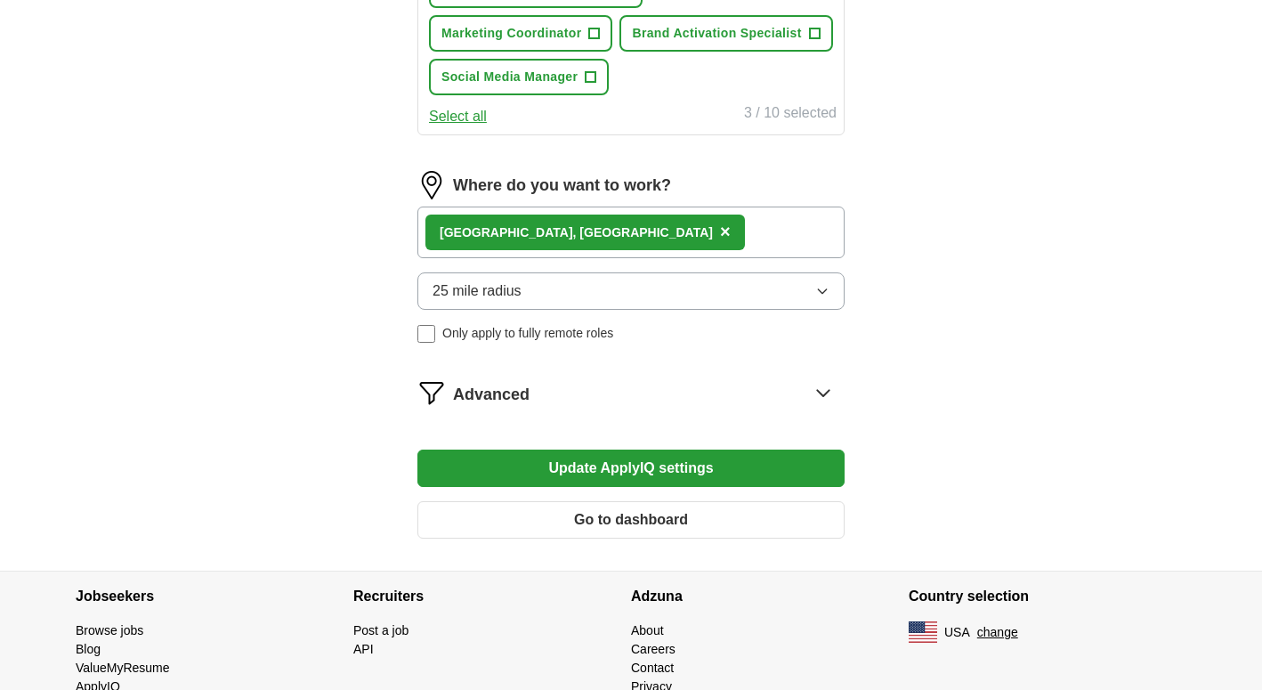
scroll to position [1022, 0]
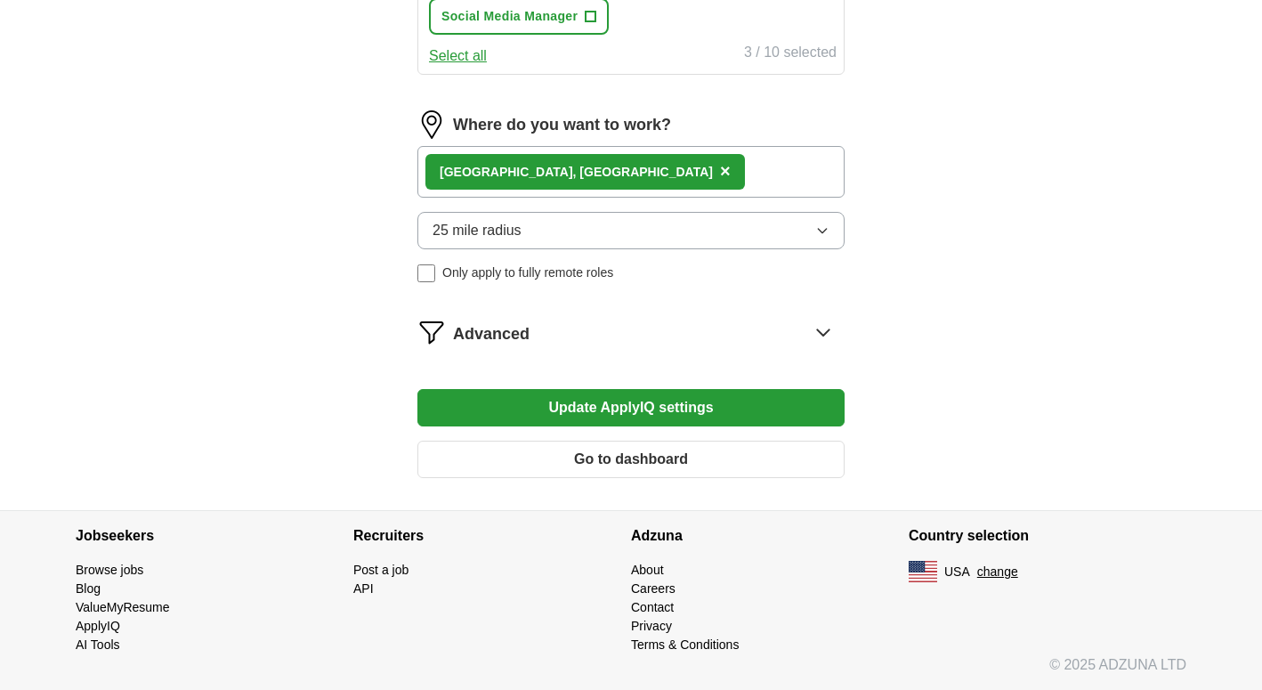
click at [836, 329] on icon at bounding box center [823, 332] width 28 height 28
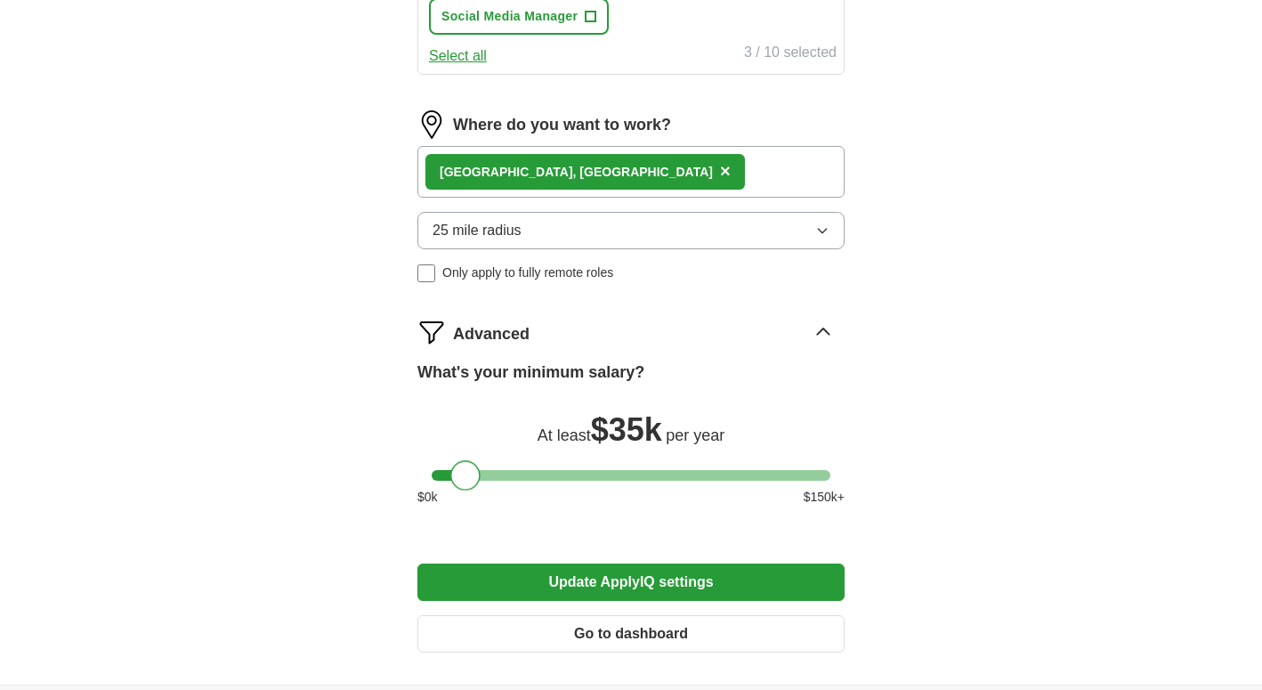
drag, startPoint x: 438, startPoint y: 478, endPoint x: 455, endPoint y: 480, distance: 17.0
click at [455, 480] on div at bounding box center [465, 475] width 30 height 30
click at [511, 587] on button "Update ApplyIQ settings" at bounding box center [630, 581] width 427 height 37
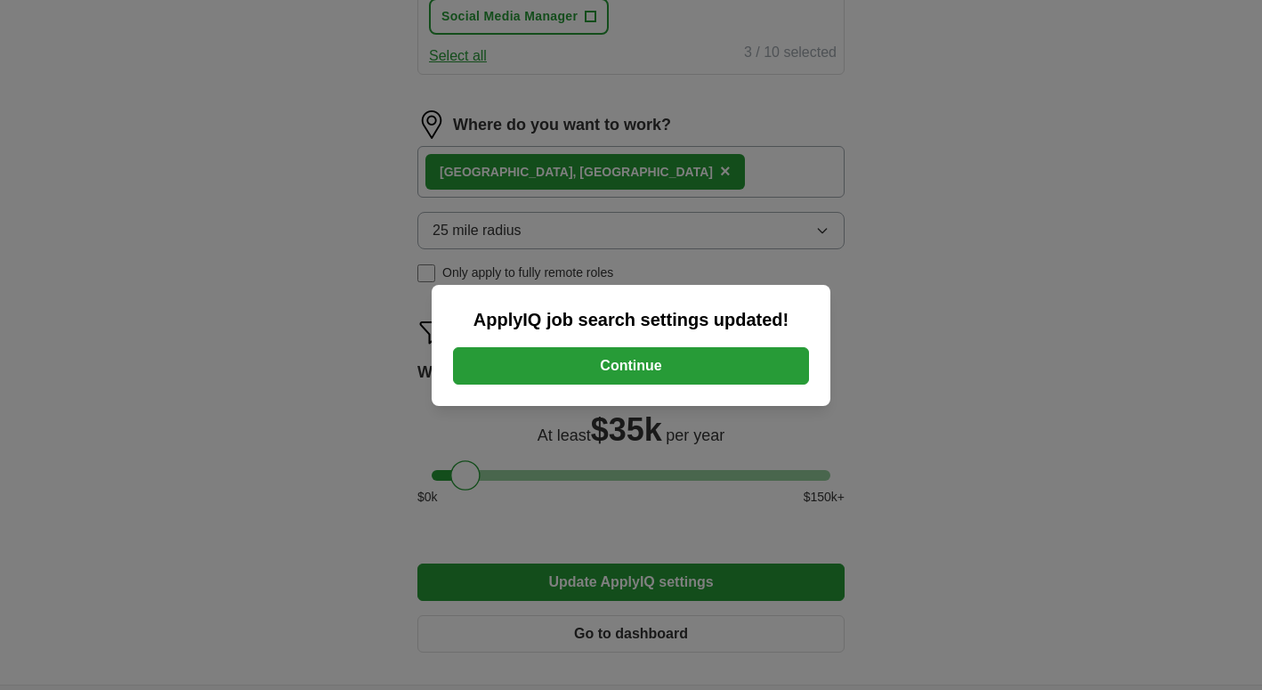
click at [610, 365] on button "Continue" at bounding box center [631, 365] width 356 height 37
